Goal: Transaction & Acquisition: Purchase product/service

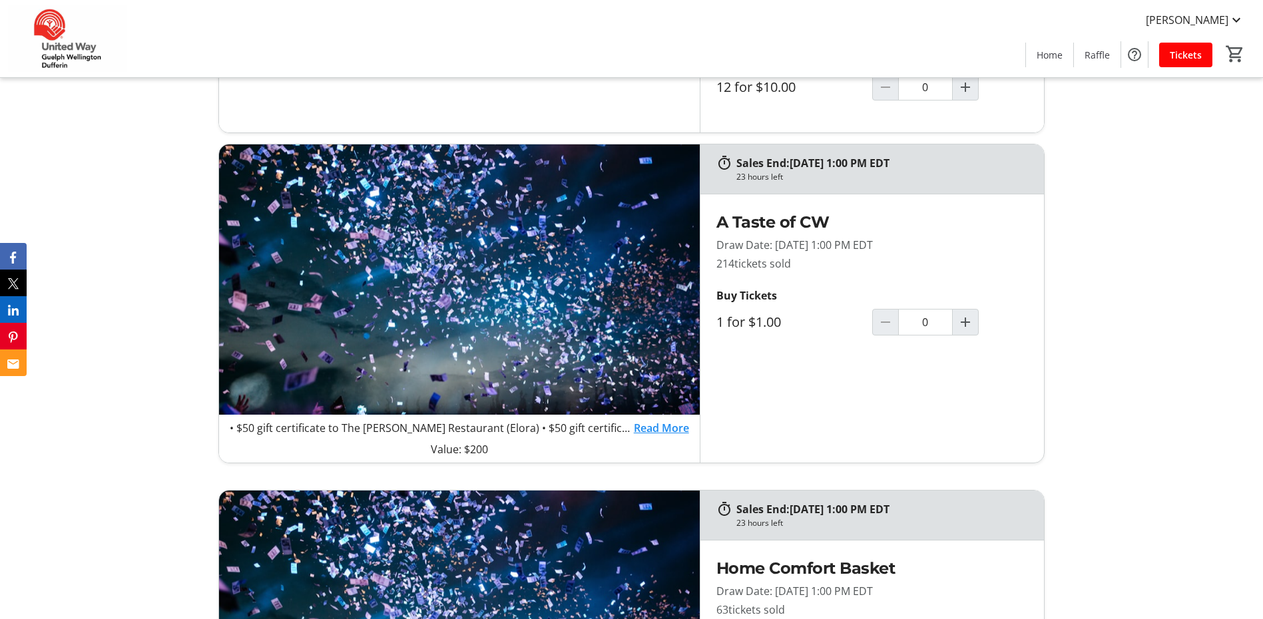
scroll to position [799, 0]
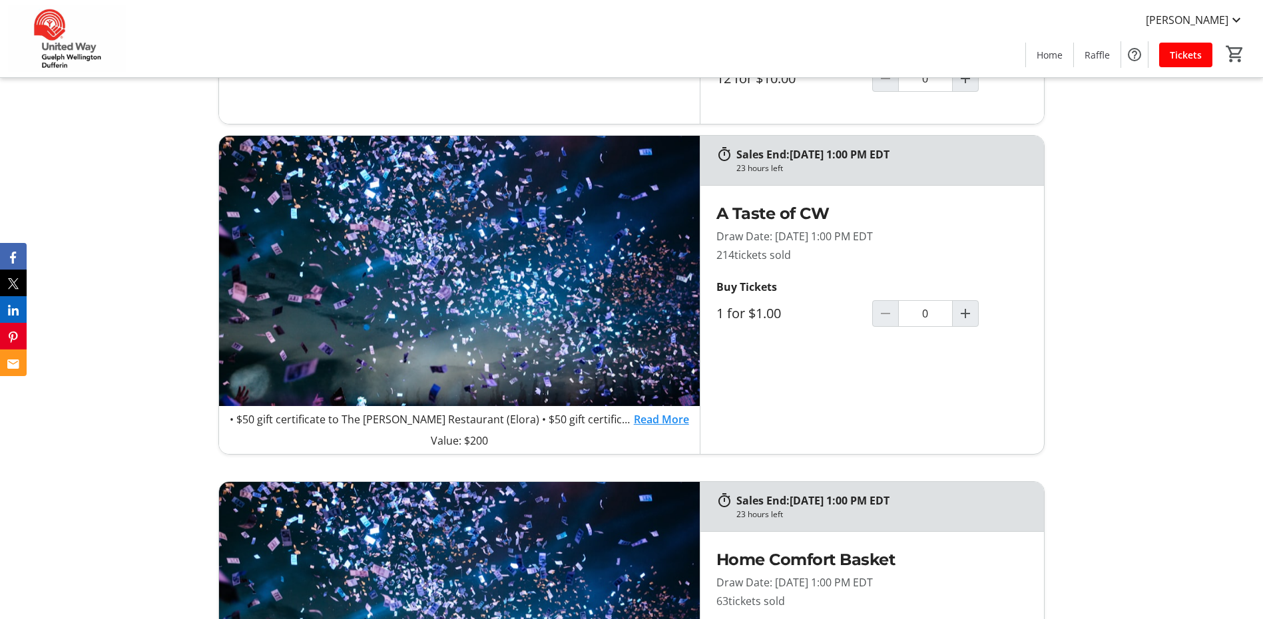
click at [654, 420] on link "Read More" at bounding box center [661, 419] width 55 height 16
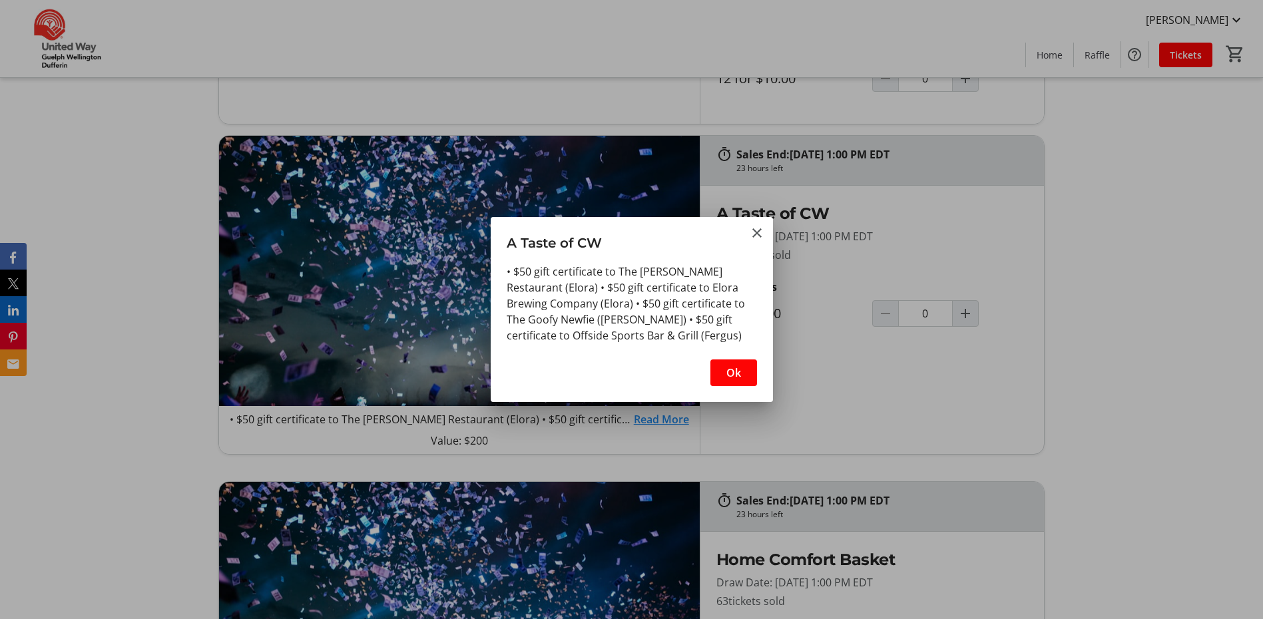
scroll to position [0, 0]
click at [757, 228] on mat-icon "Close" at bounding box center [757, 233] width 16 height 16
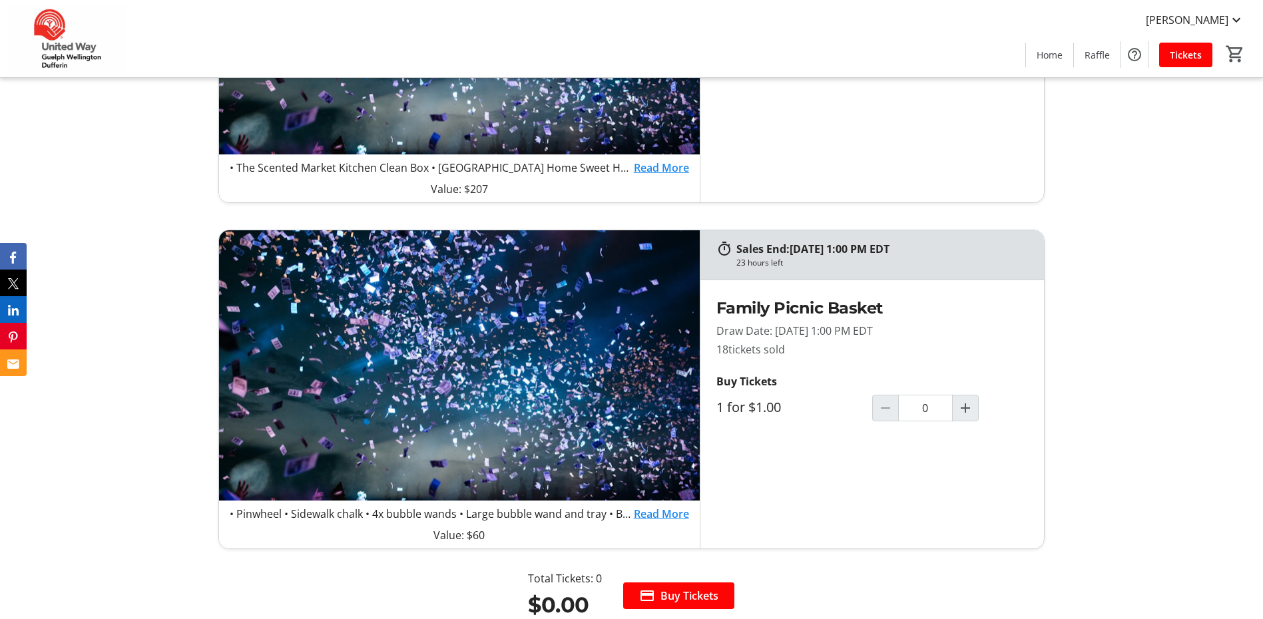
scroll to position [1398, 0]
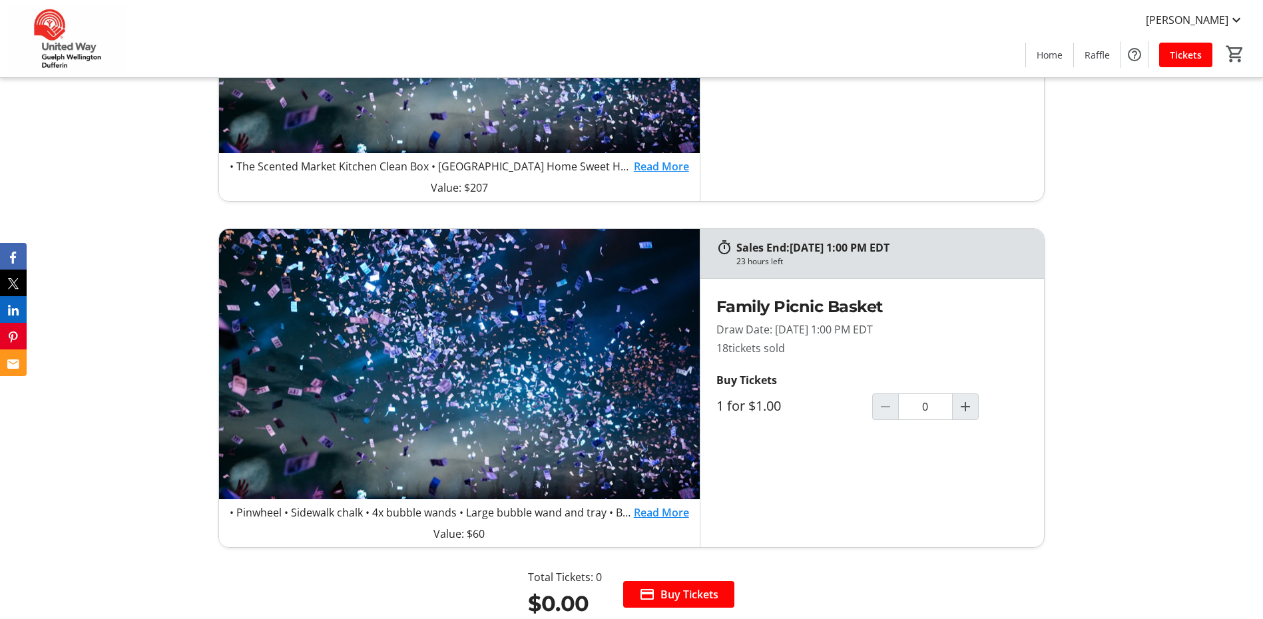
click at [675, 512] on link "Read More" at bounding box center [661, 513] width 55 height 16
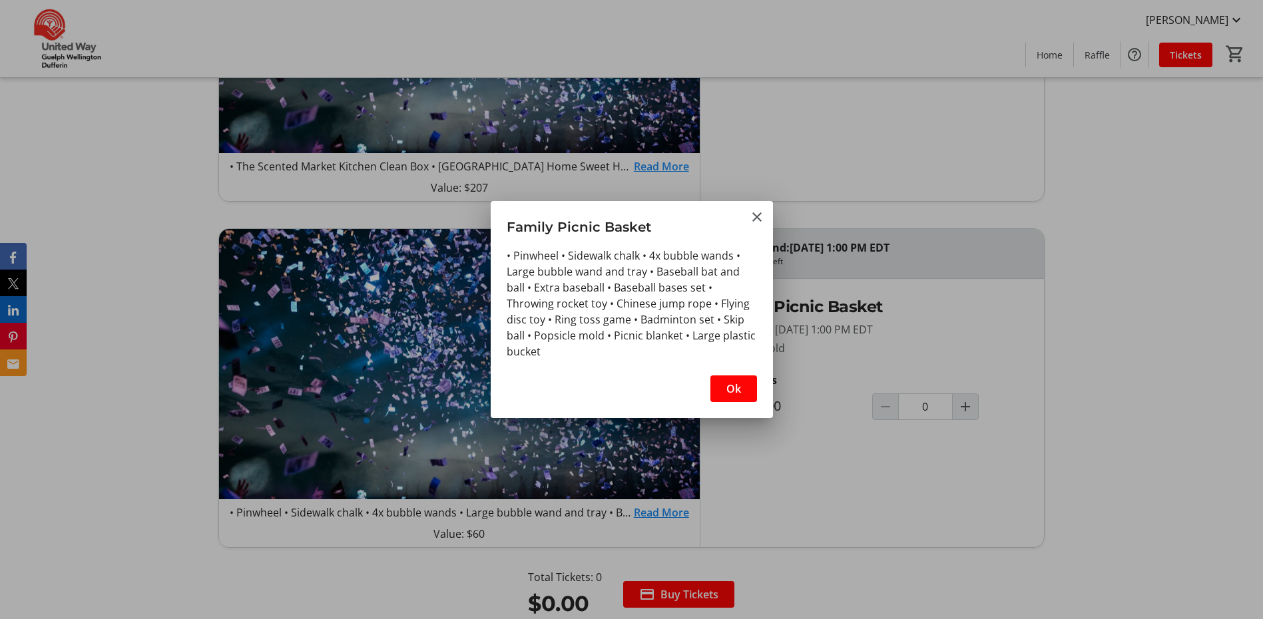
scroll to position [0, 0]
drag, startPoint x: 799, startPoint y: 505, endPoint x: 764, endPoint y: 484, distance: 40.3
click at [764, 484] on div at bounding box center [631, 309] width 1263 height 619
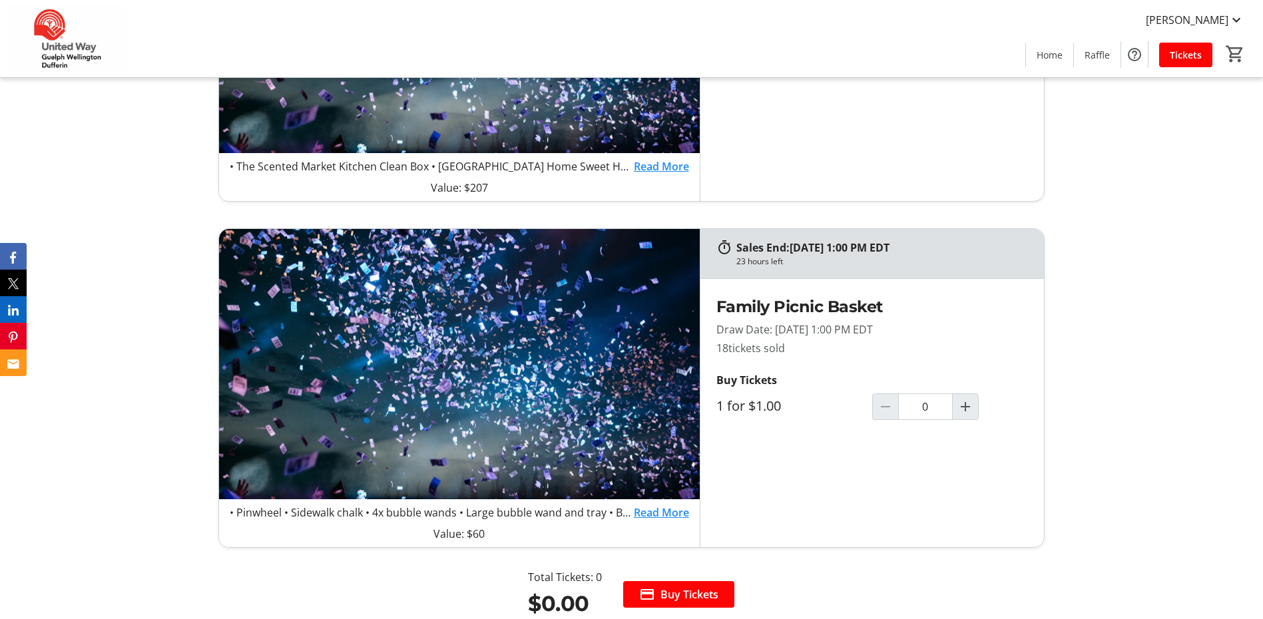
drag, startPoint x: 751, startPoint y: 212, endPoint x: 758, endPoint y: 162, distance: 50.5
click at [758, 162] on div "Sales End: [DATE] 1:00 PM EDT 23 hours left • $50 gift certificate to The [PERS…" at bounding box center [631, 42] width 826 height 1012
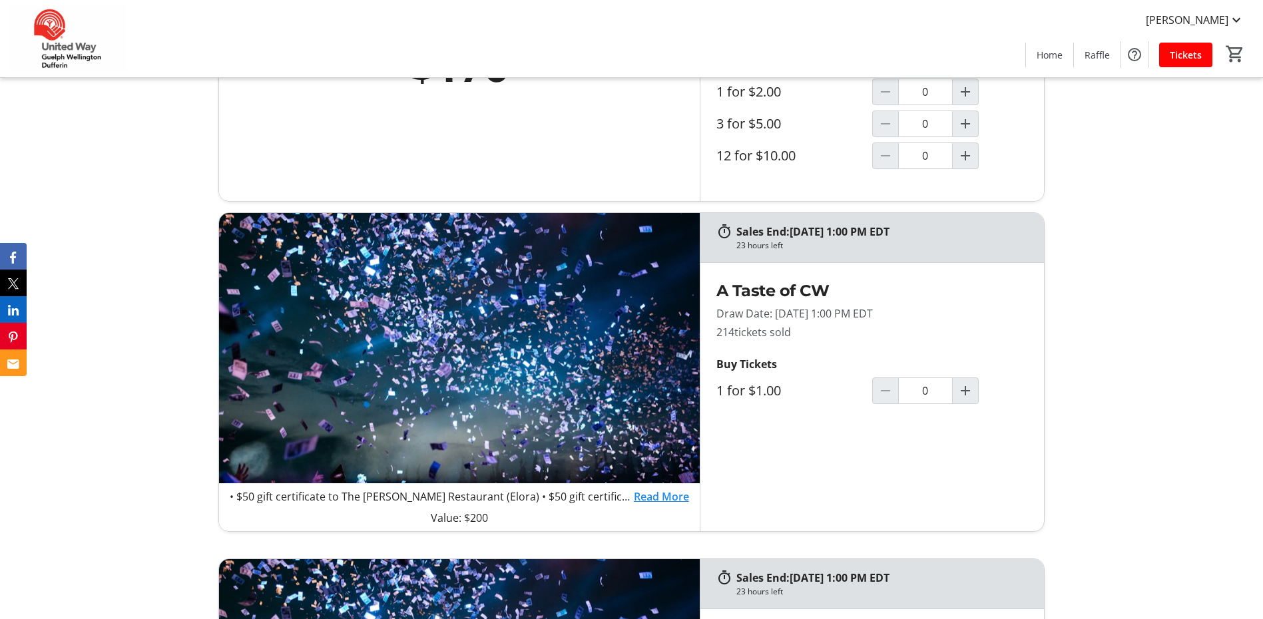
scroll to position [533, 0]
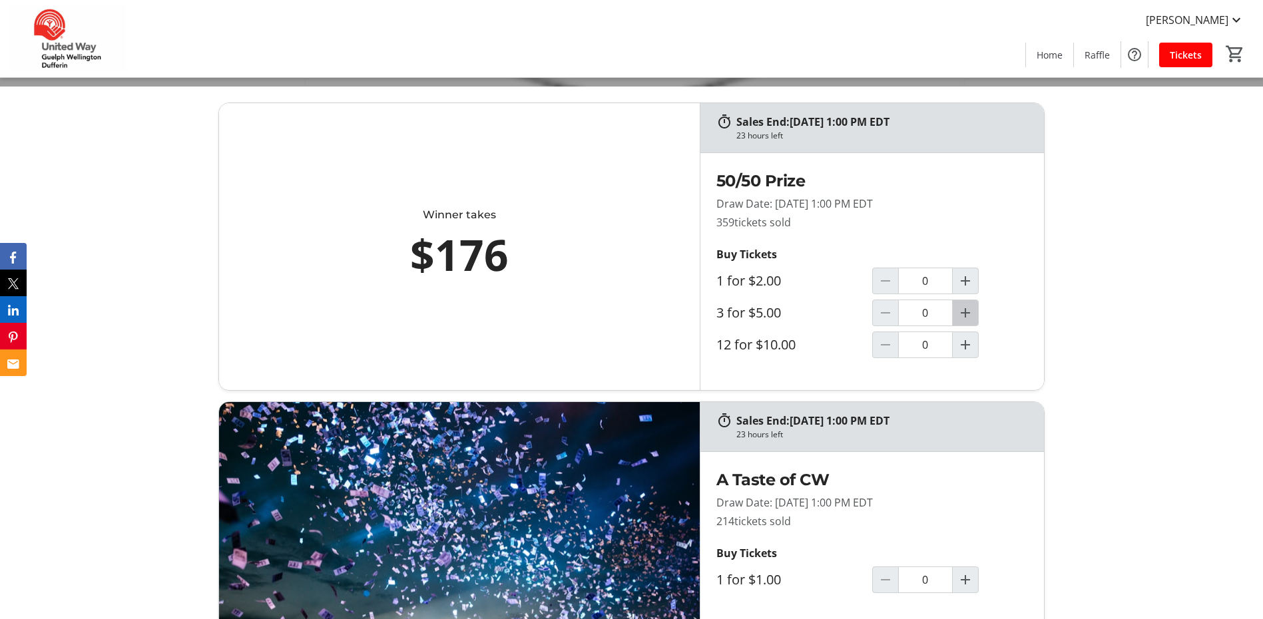
click at [968, 316] on mat-icon "Increment by one" at bounding box center [965, 313] width 16 height 16
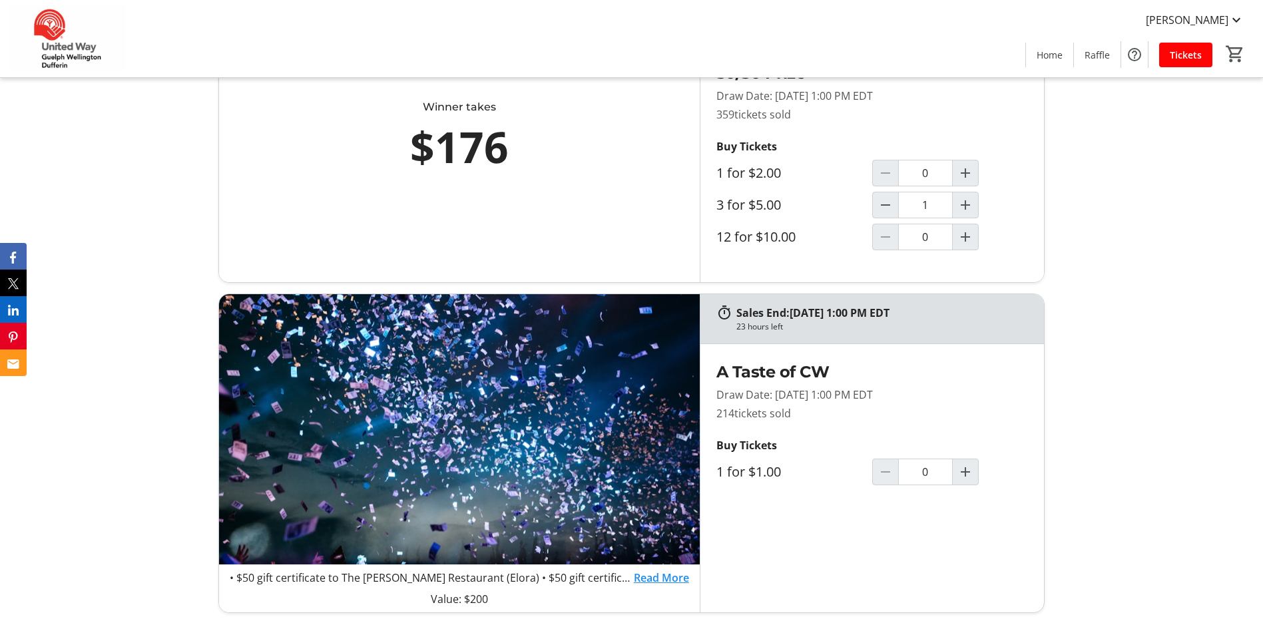
scroll to position [732, 0]
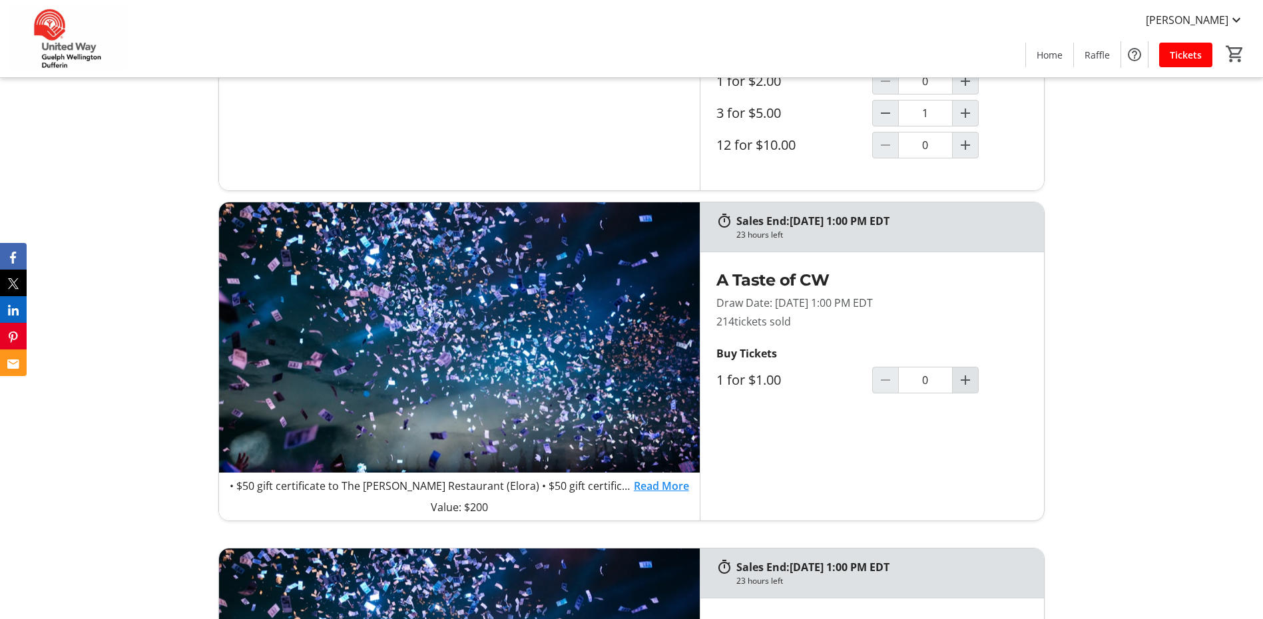
type input "1"
click at [968, 388] on mat-icon "Increment by one" at bounding box center [965, 380] width 16 height 16
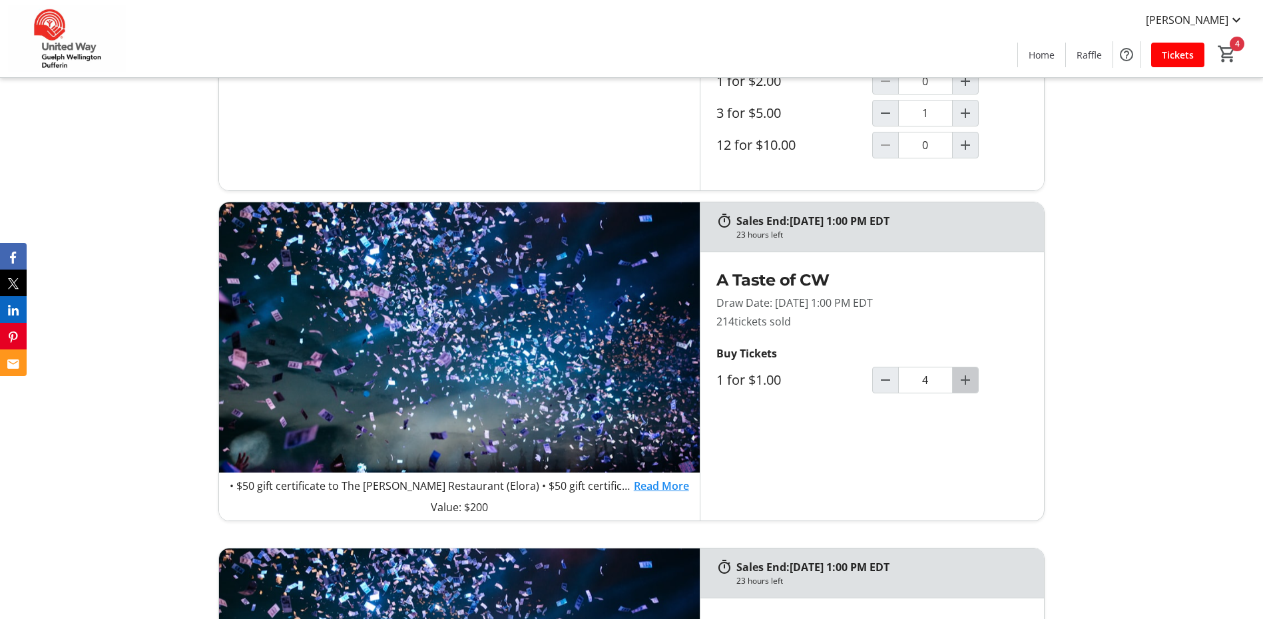
click at [968, 388] on mat-icon "Increment by one" at bounding box center [965, 380] width 16 height 16
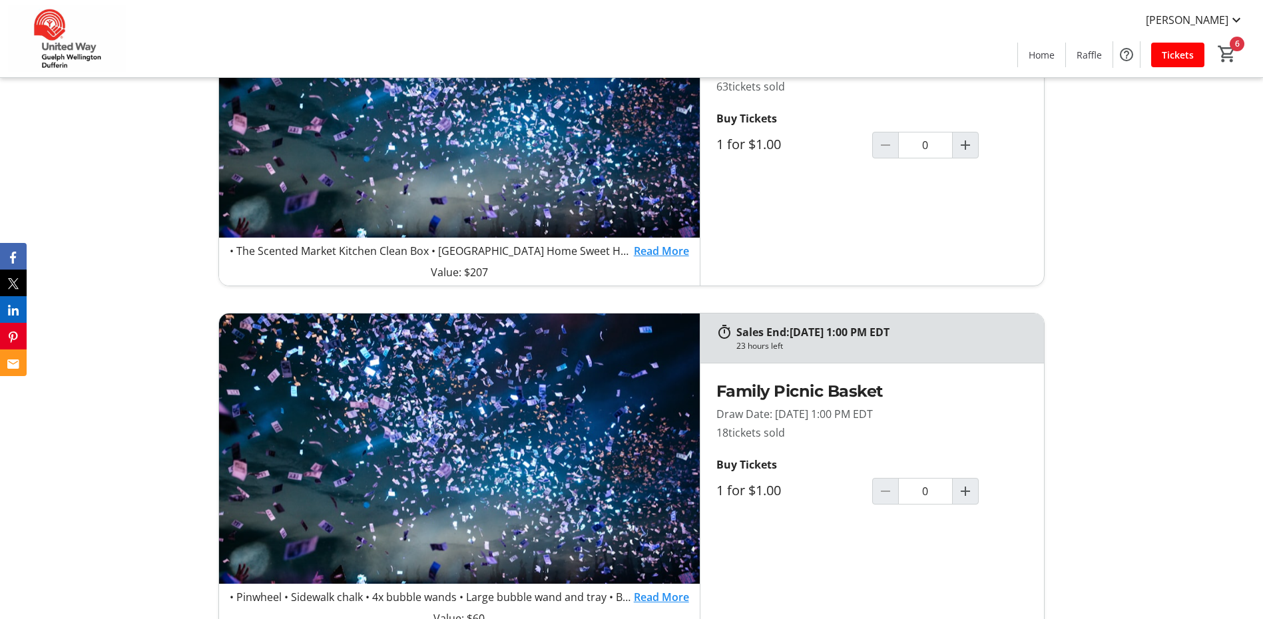
scroll to position [1331, 0]
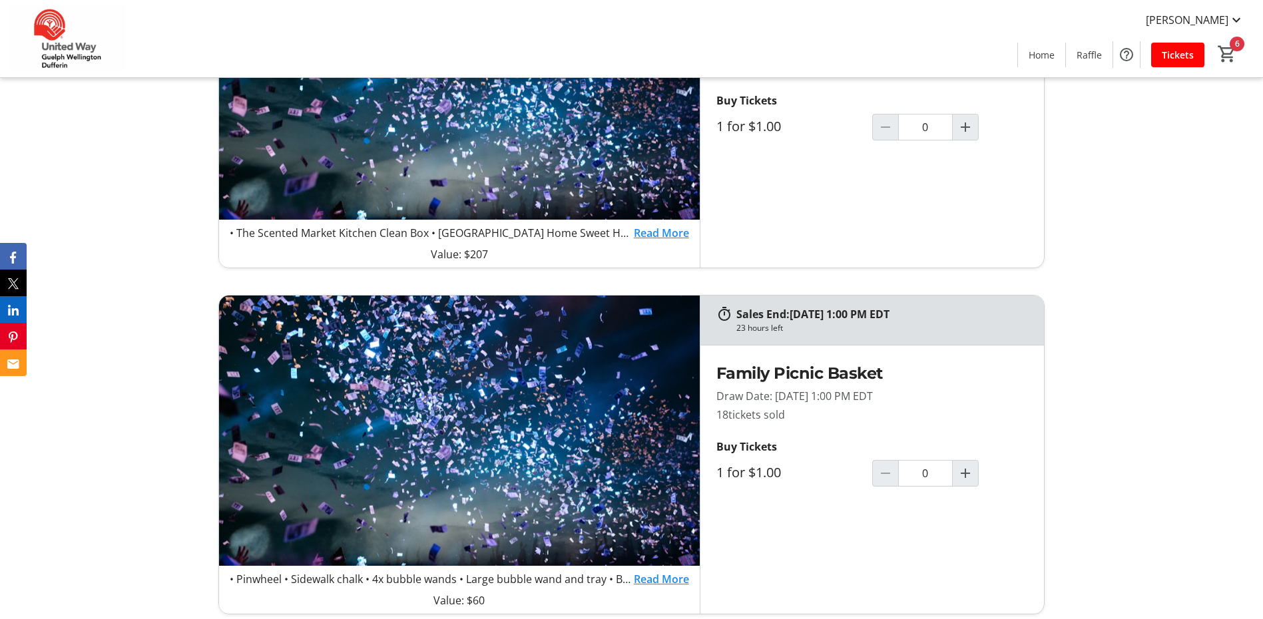
click at [657, 237] on link "Read More" at bounding box center [661, 233] width 55 height 16
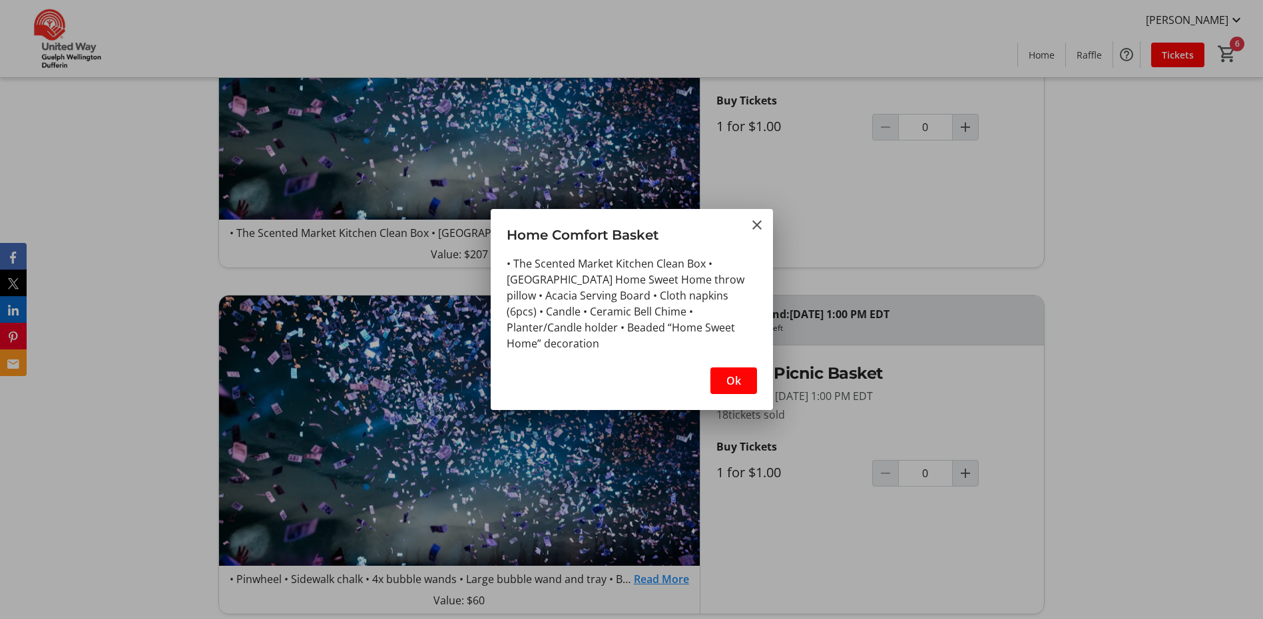
scroll to position [0, 0]
click at [760, 228] on mat-icon "Close" at bounding box center [757, 225] width 16 height 16
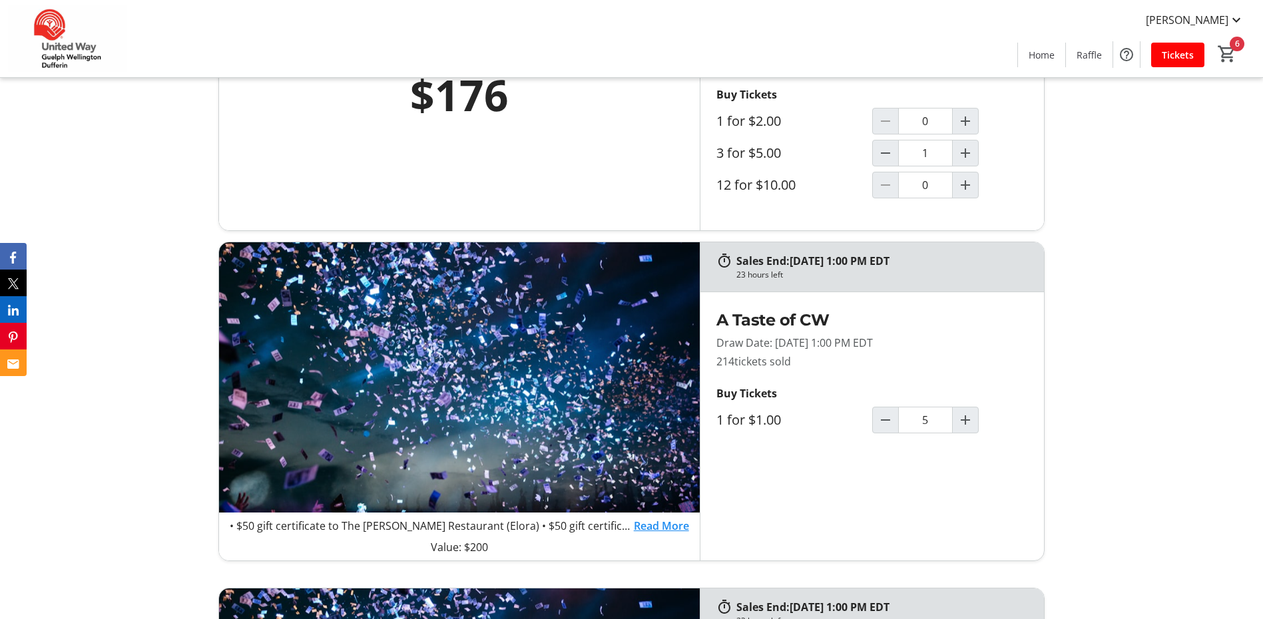
scroll to position [666, 0]
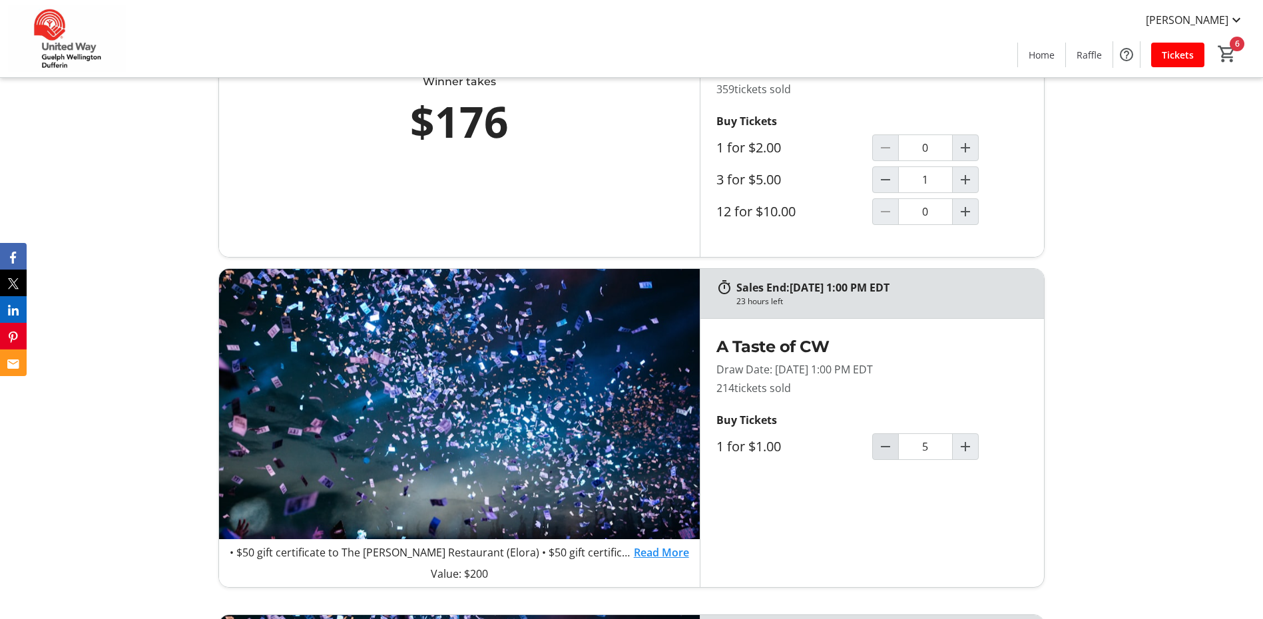
click at [889, 455] on mat-icon "Decrement by one" at bounding box center [885, 447] width 16 height 16
click at [887, 455] on mat-icon "Decrement by one" at bounding box center [885, 447] width 16 height 16
type input "2"
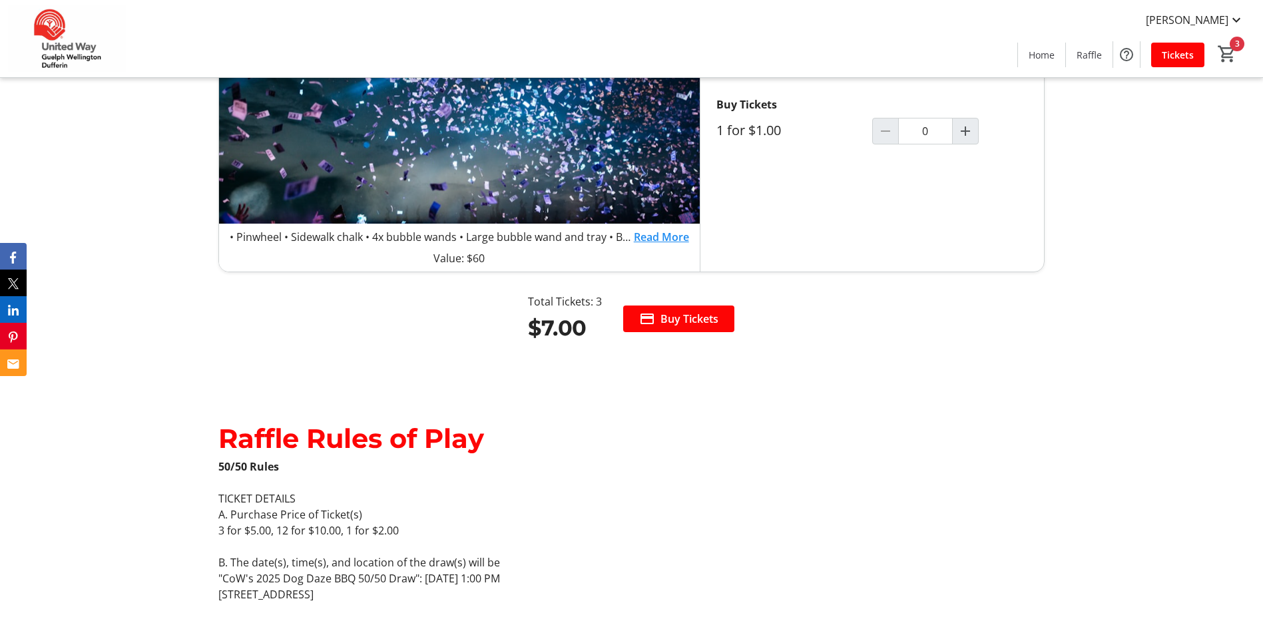
scroll to position [1864, 0]
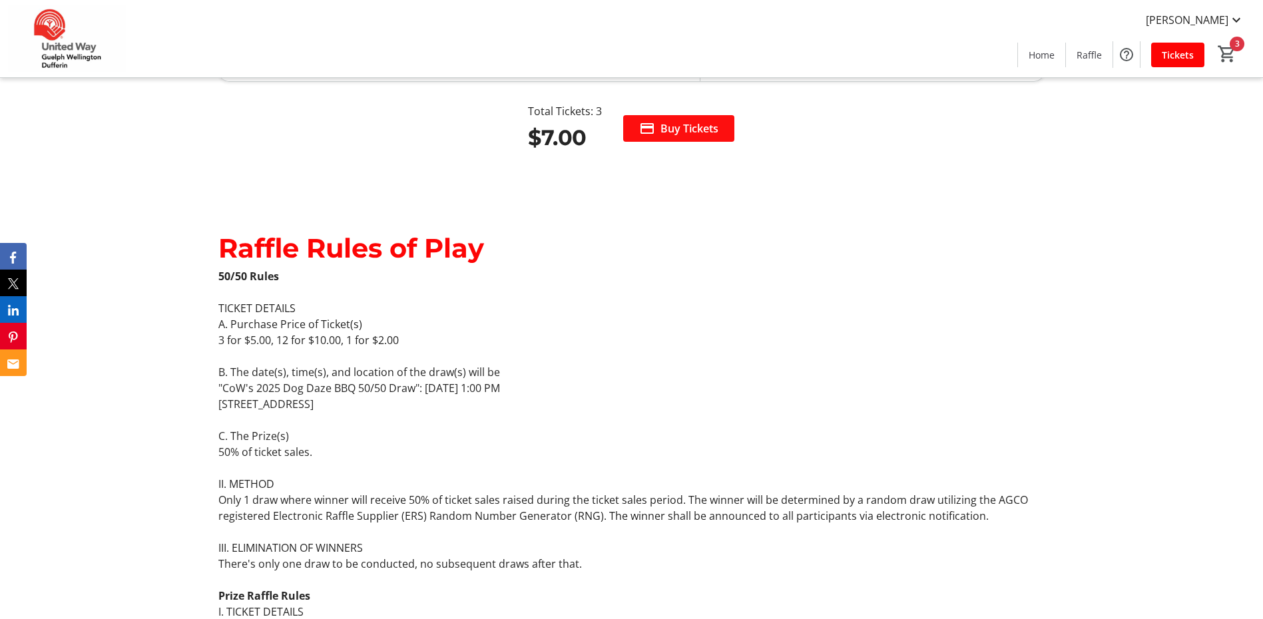
click at [680, 131] on span "Buy Tickets" at bounding box center [689, 128] width 58 height 16
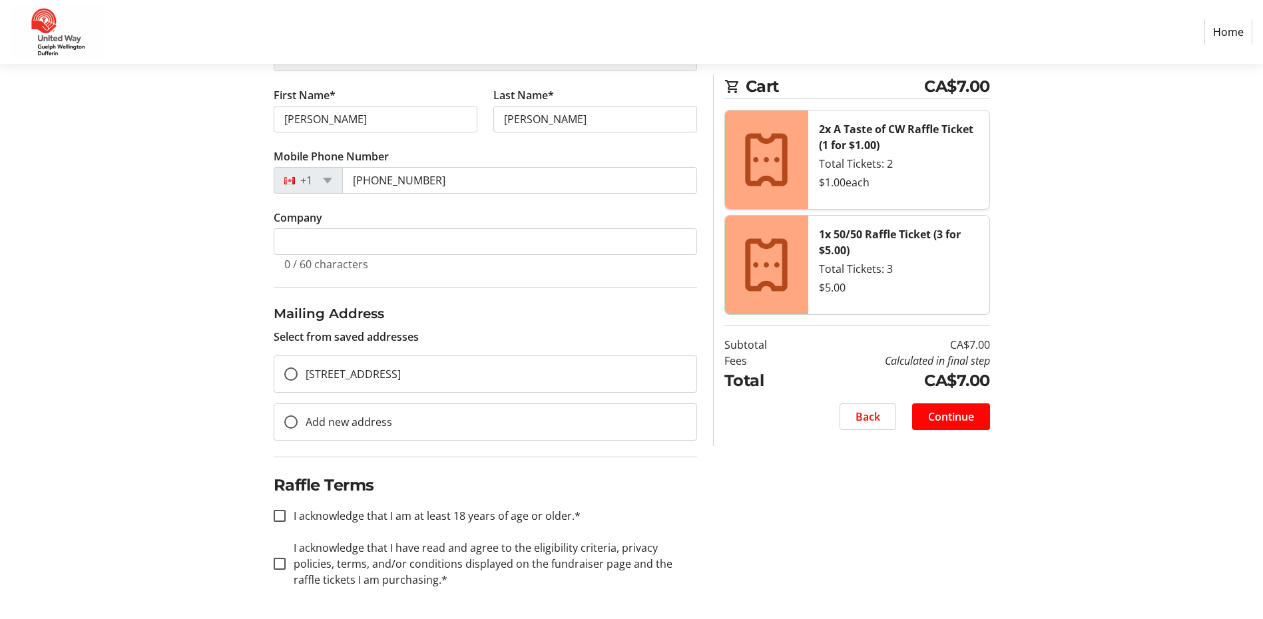
scroll to position [205, 0]
click at [293, 363] on div at bounding box center [291, 373] width 32 height 32
radio input "true"
click at [277, 515] on input "I acknowledge that I am at least 18 years of age or older.*" at bounding box center [280, 515] width 12 height 12
checkbox input "true"
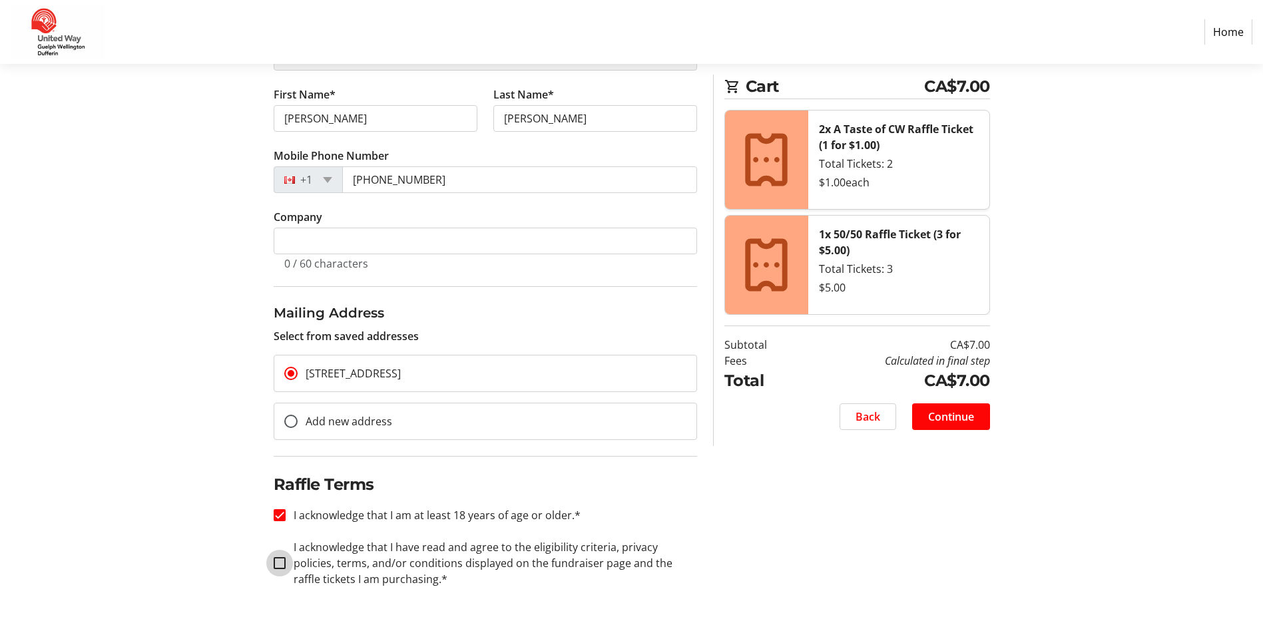
click at [280, 563] on input "I acknowledge that I have read and agree to the eligibility criteria, privacy p…" at bounding box center [280, 563] width 12 height 12
checkbox input "true"
click at [951, 420] on span "Continue" at bounding box center [951, 417] width 46 height 16
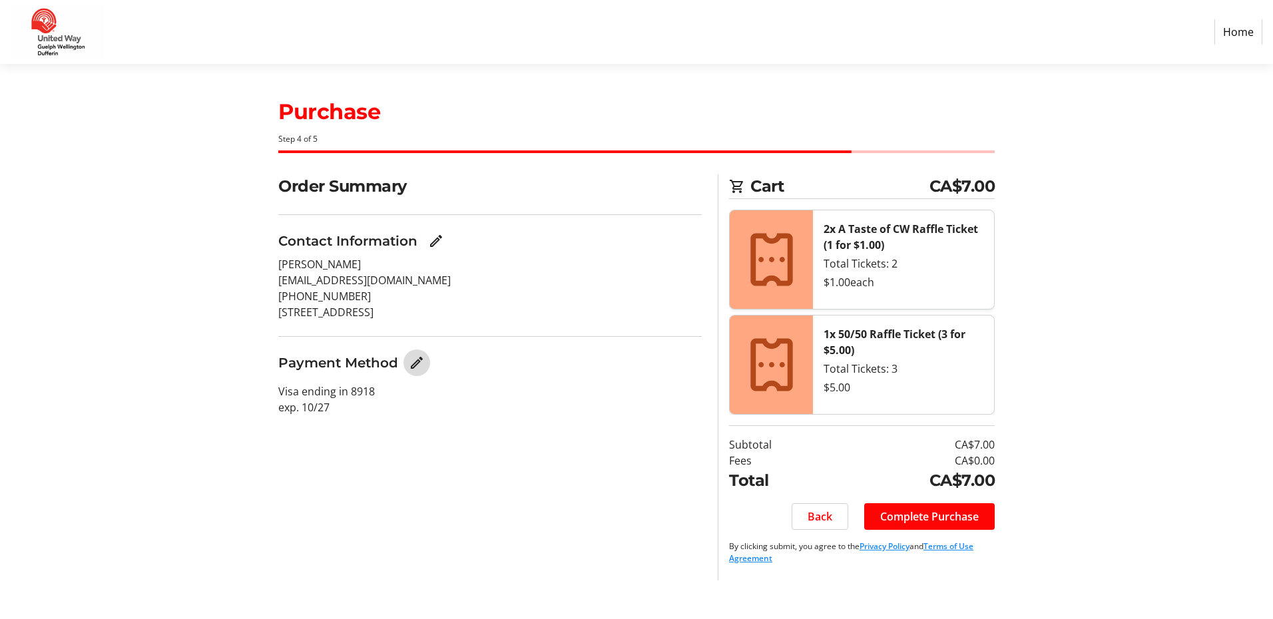
click at [409, 361] on mat-icon "Edit Payment Method" at bounding box center [417, 363] width 16 height 16
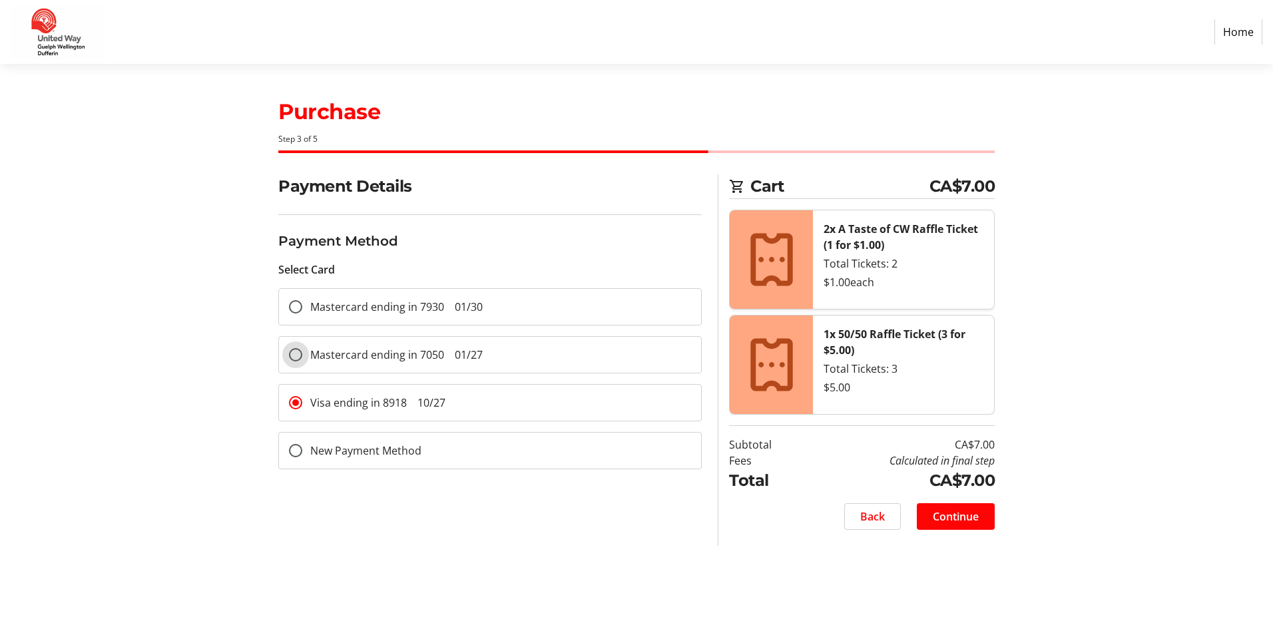
click at [290, 353] on input "Mastercard ending in 7050 01/27" at bounding box center [295, 354] width 13 height 13
radio input "true"
click at [961, 520] on span "Continue" at bounding box center [956, 517] width 46 height 16
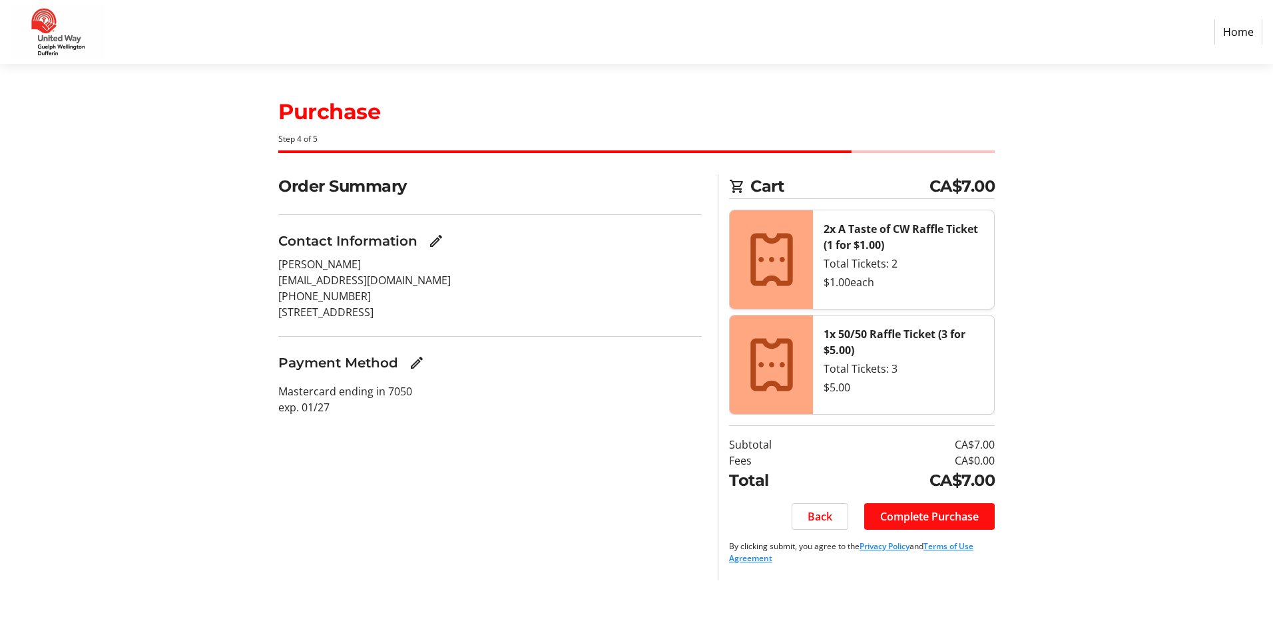
click at [944, 519] on span "Complete Purchase" at bounding box center [929, 517] width 99 height 16
